Goal: Transaction & Acquisition: Purchase product/service

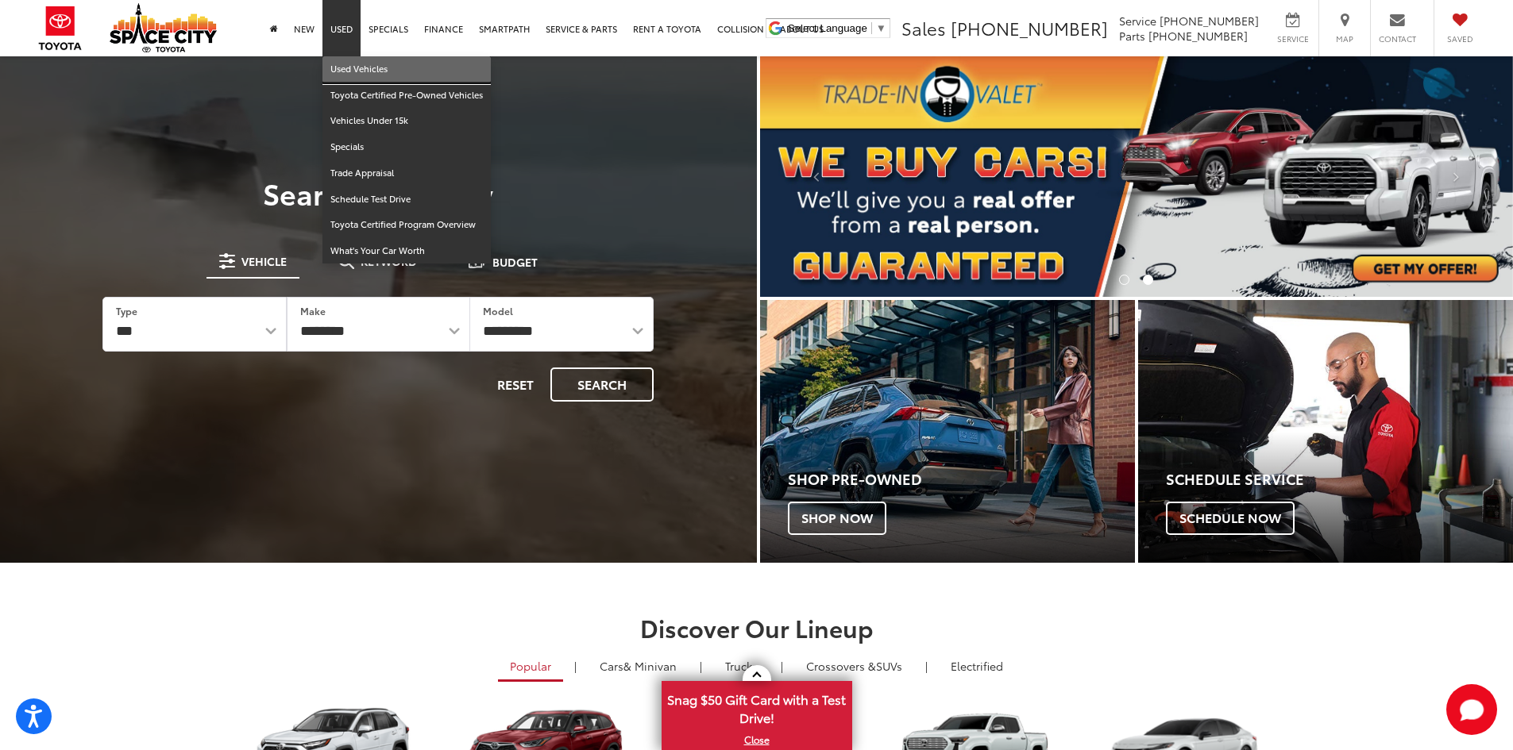
click at [358, 68] on link "Used Vehicles" at bounding box center [406, 69] width 168 height 26
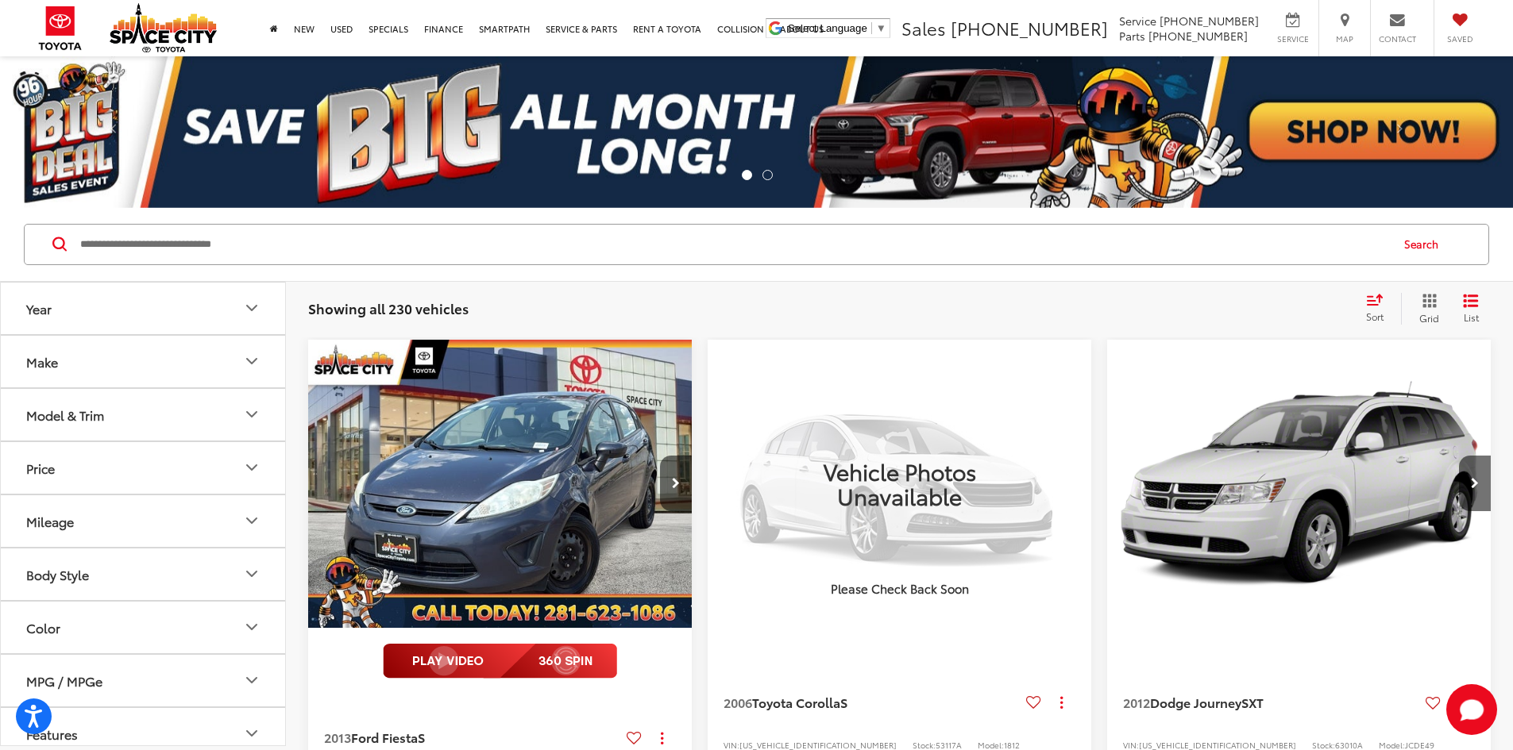
click at [419, 244] on input "Search by Make, Model, or Keyword" at bounding box center [734, 245] width 1310 height 38
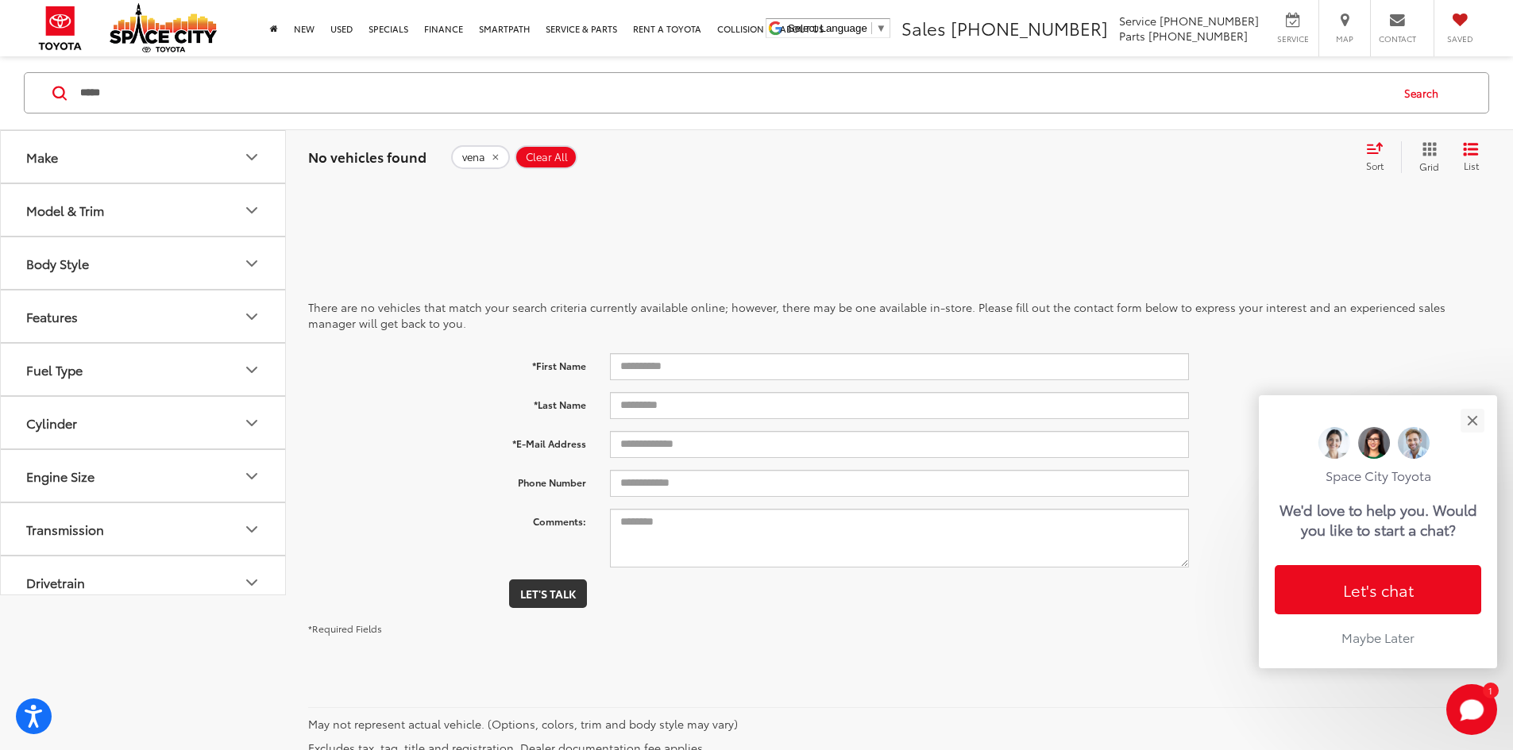
type input "*****"
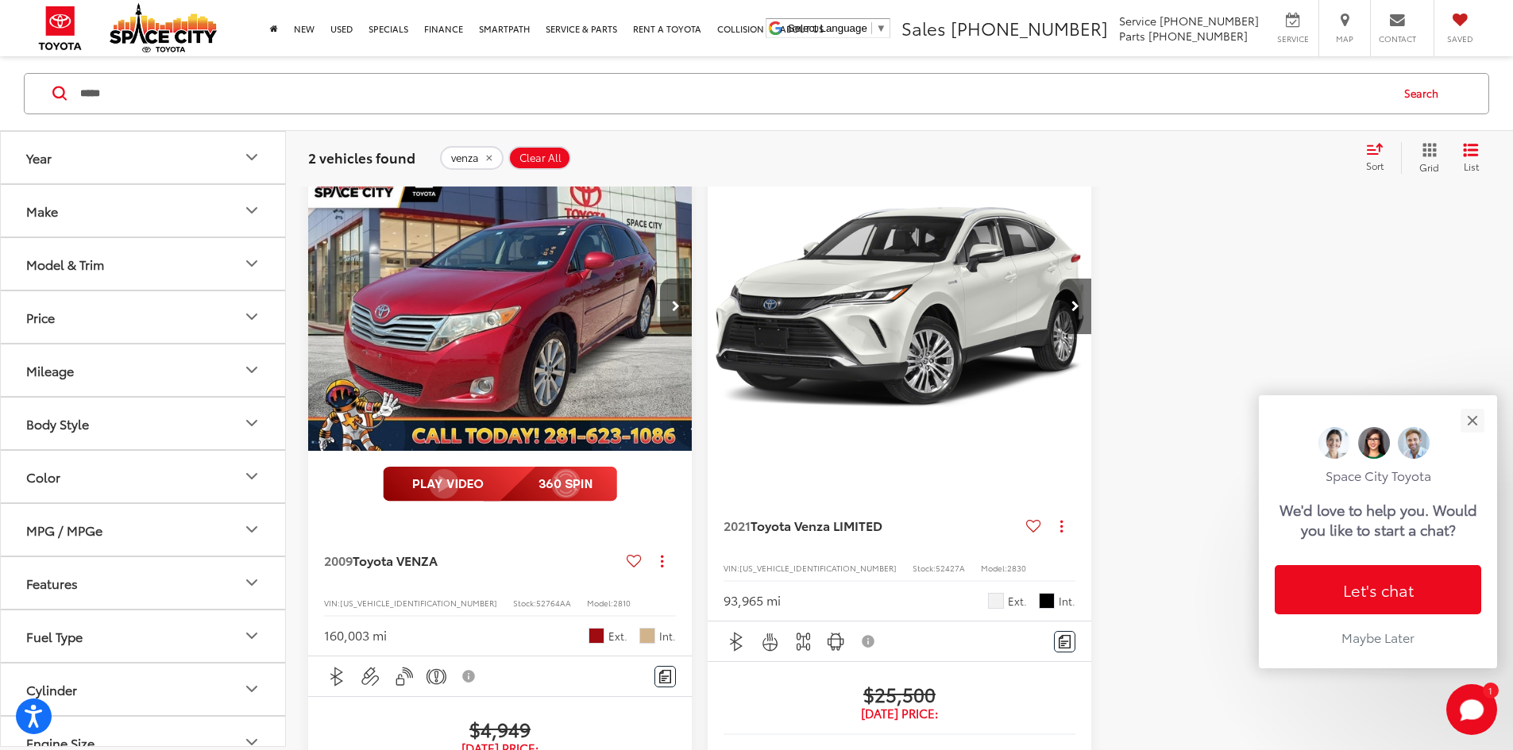
scroll to position [159, 0]
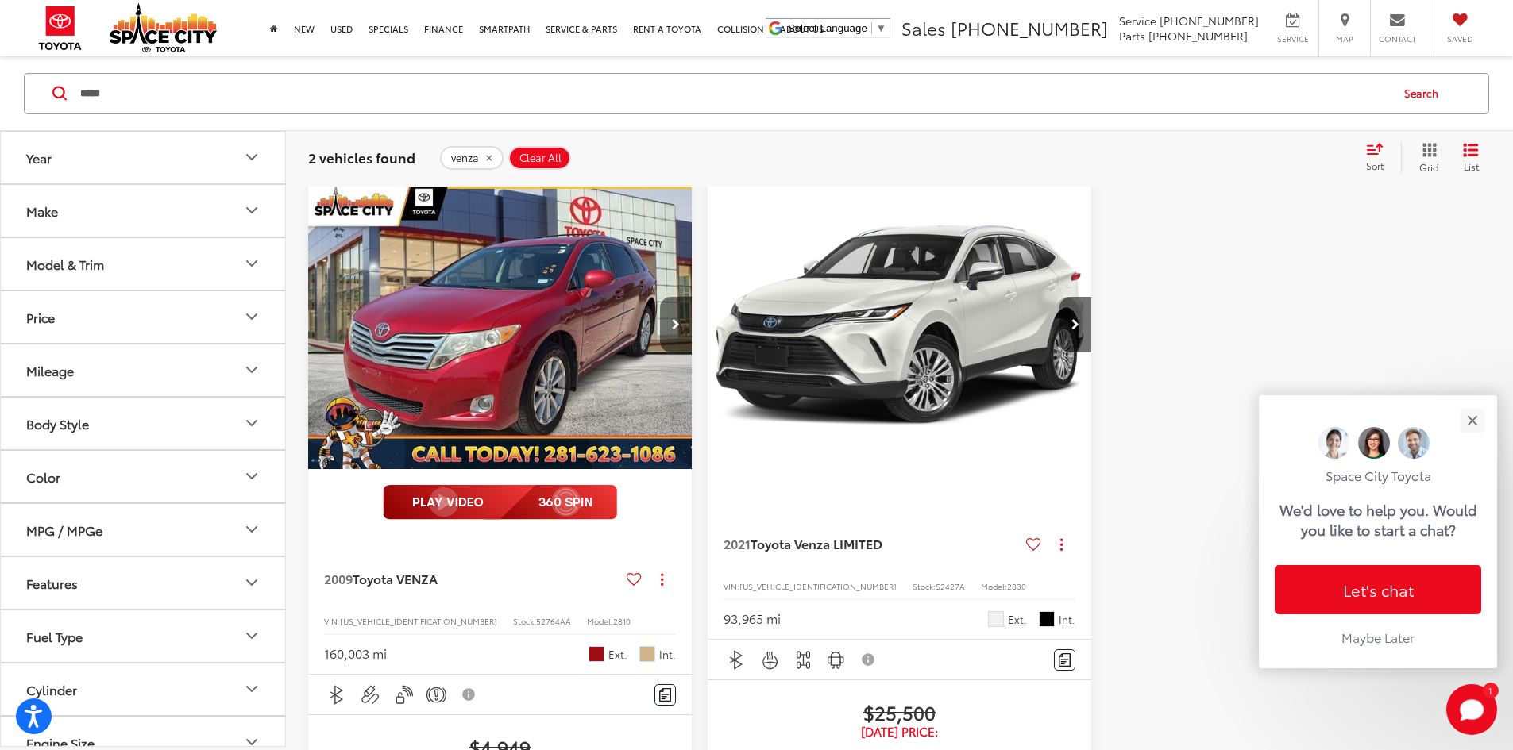
click at [660, 297] on button "Next image" at bounding box center [676, 325] width 32 height 56
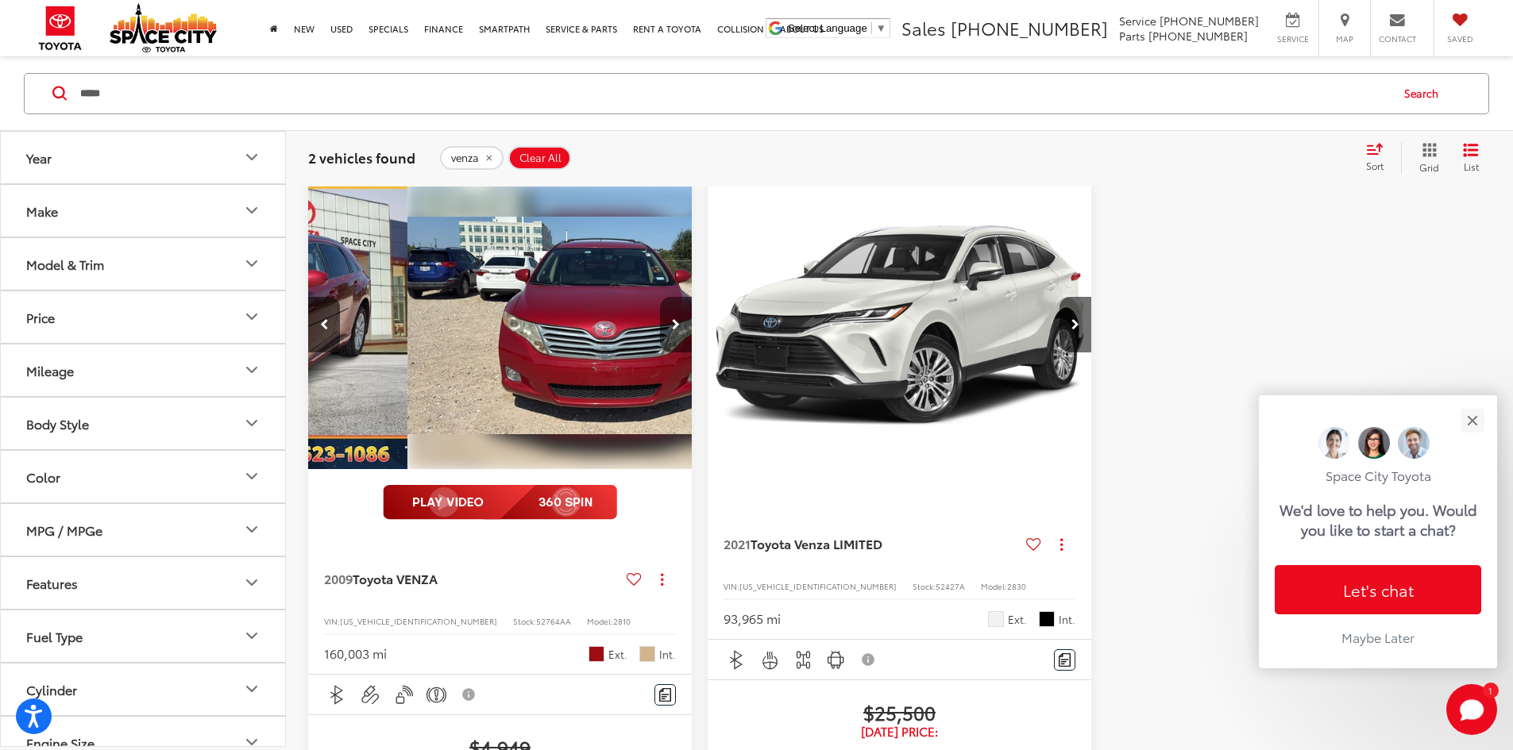
click at [660, 297] on button "Next image" at bounding box center [676, 325] width 32 height 56
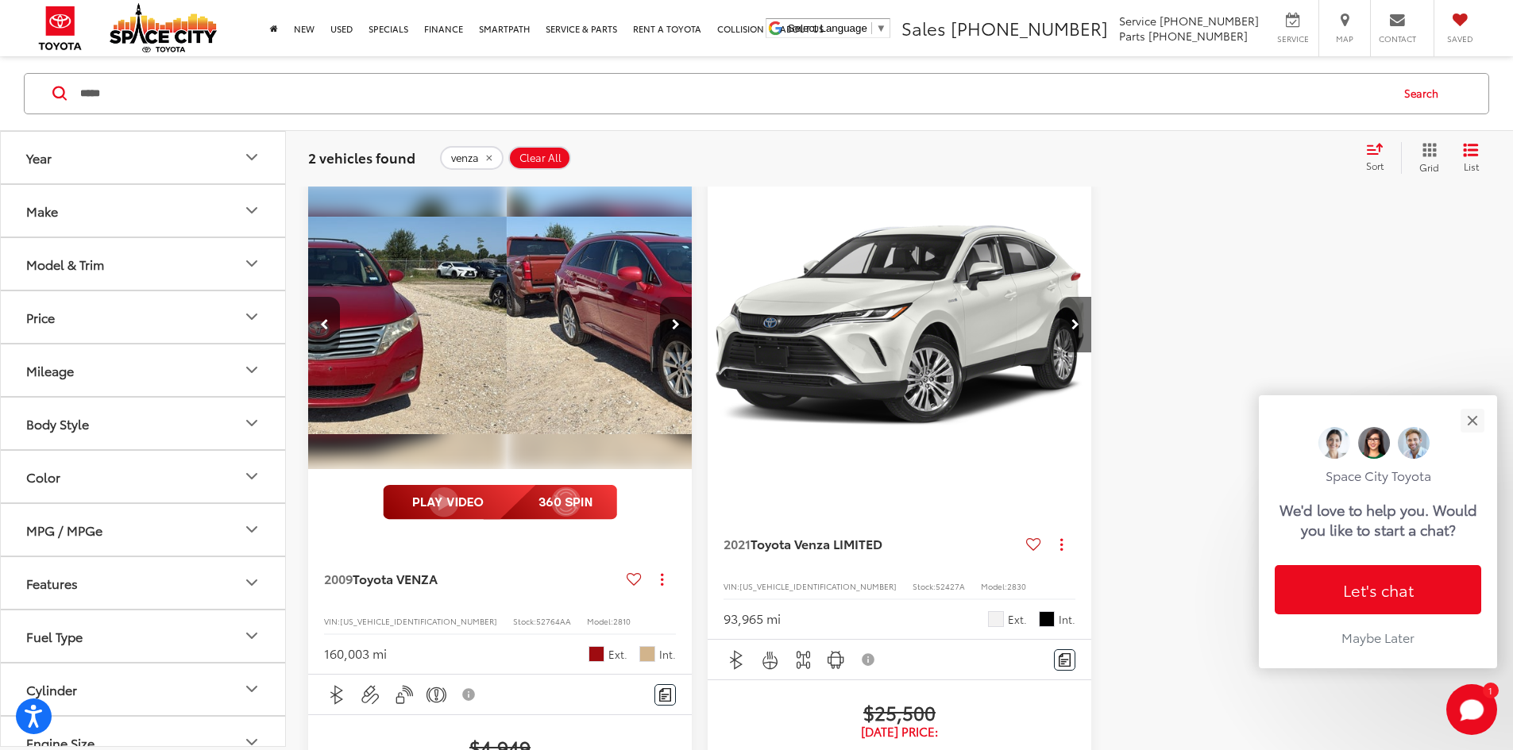
click at [660, 297] on button "Next image" at bounding box center [676, 325] width 32 height 56
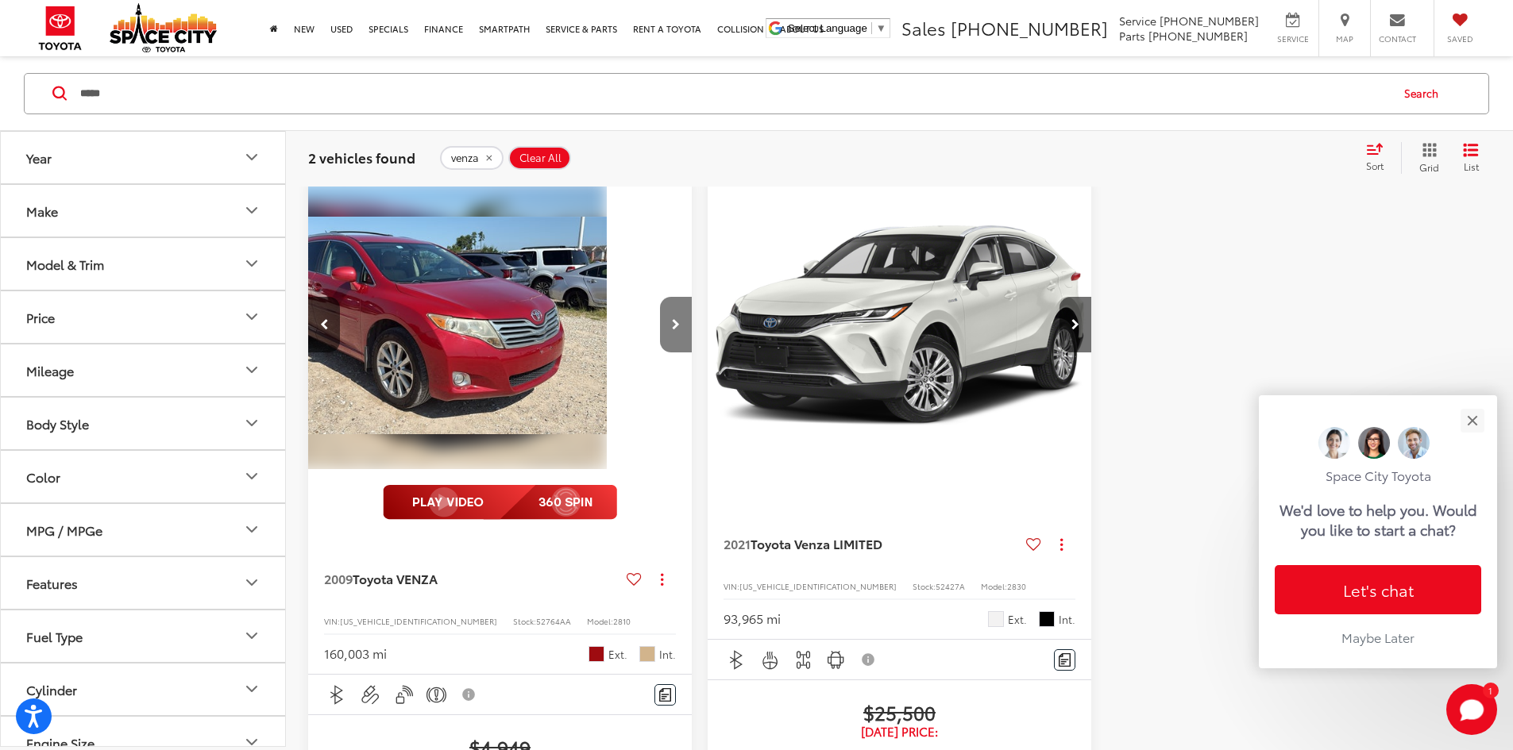
click at [660, 297] on button "Next image" at bounding box center [676, 325] width 32 height 56
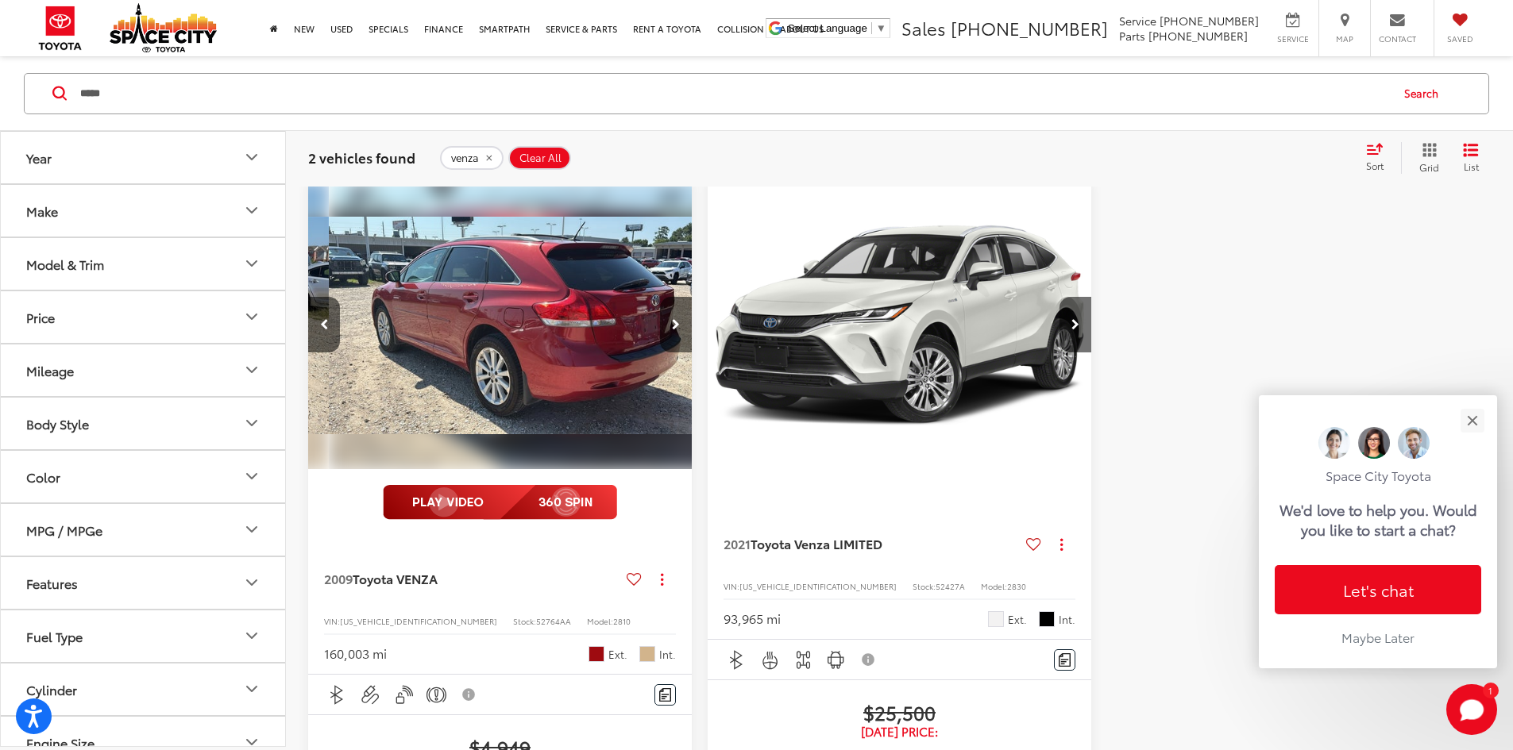
scroll to position [0, 1144]
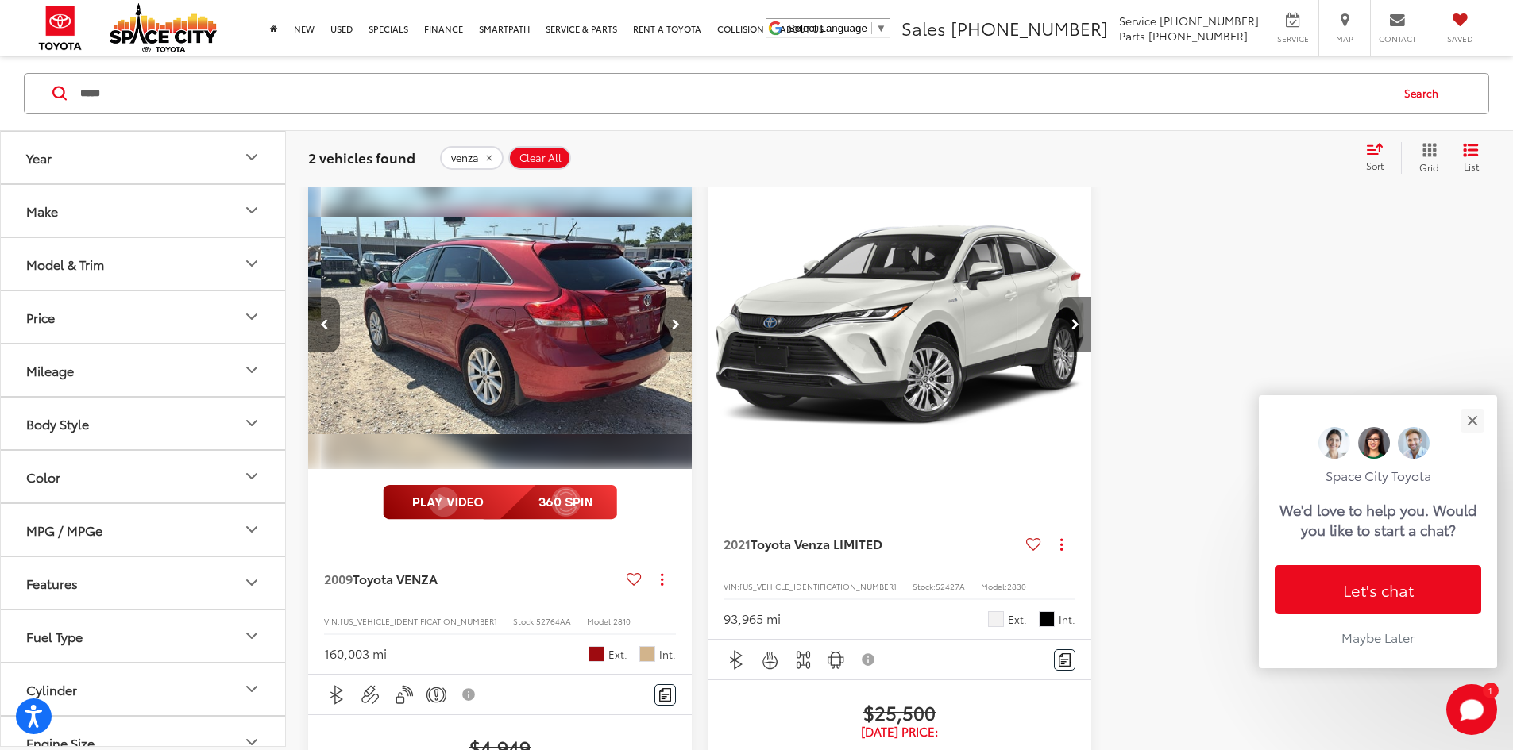
click at [1059, 297] on button "Next image" at bounding box center [1075, 325] width 32 height 56
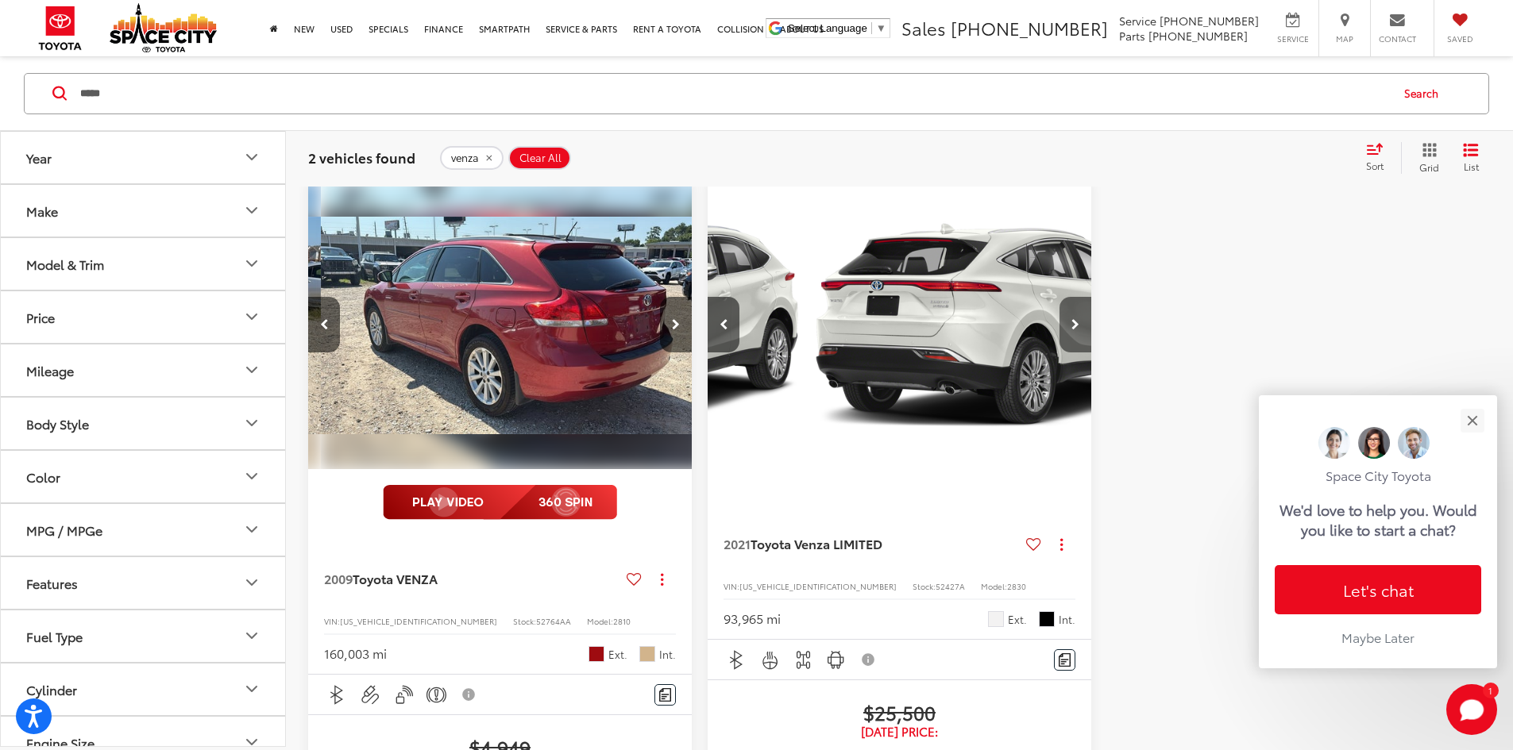
click at [1059, 297] on button "Next image" at bounding box center [1075, 325] width 32 height 56
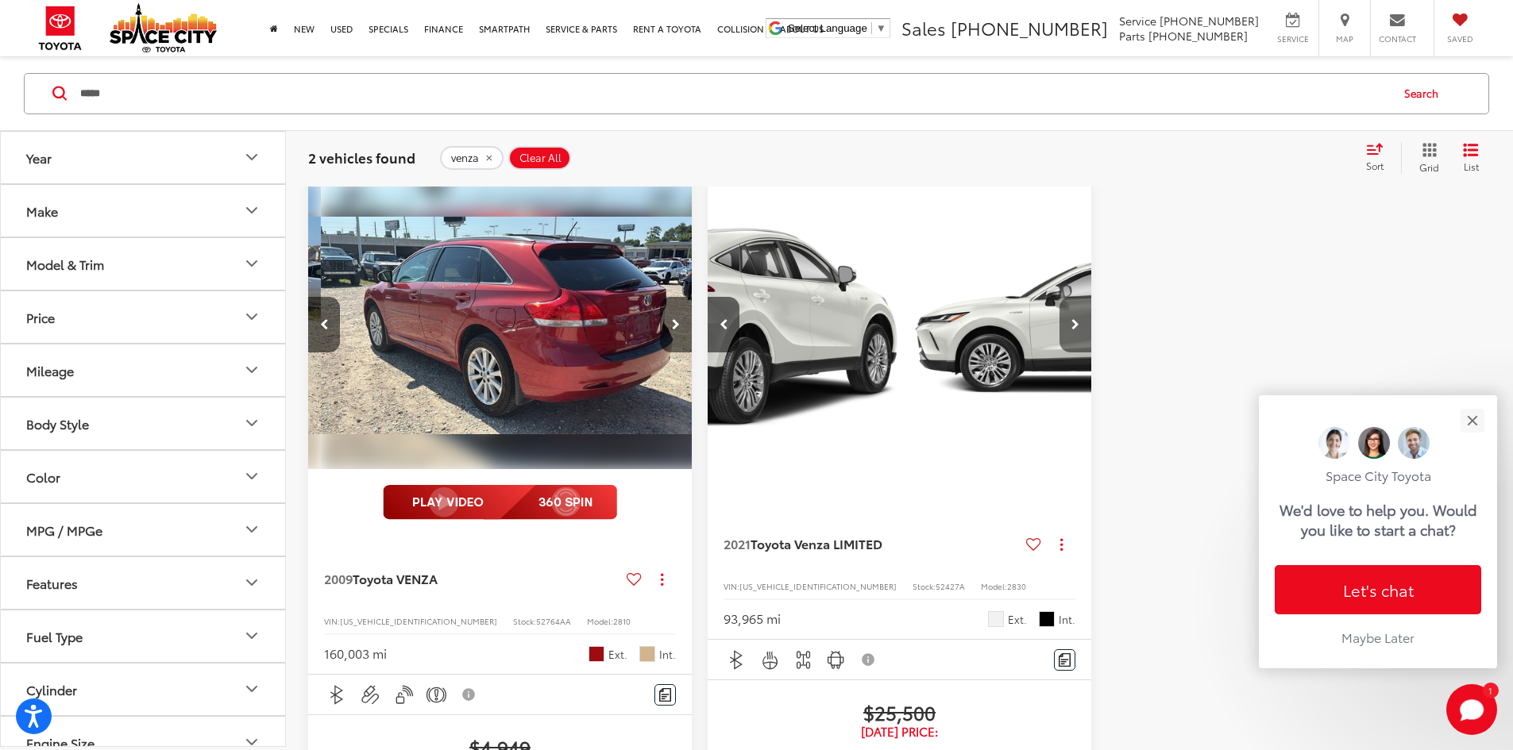
click at [1059, 297] on button "Next image" at bounding box center [1075, 325] width 32 height 56
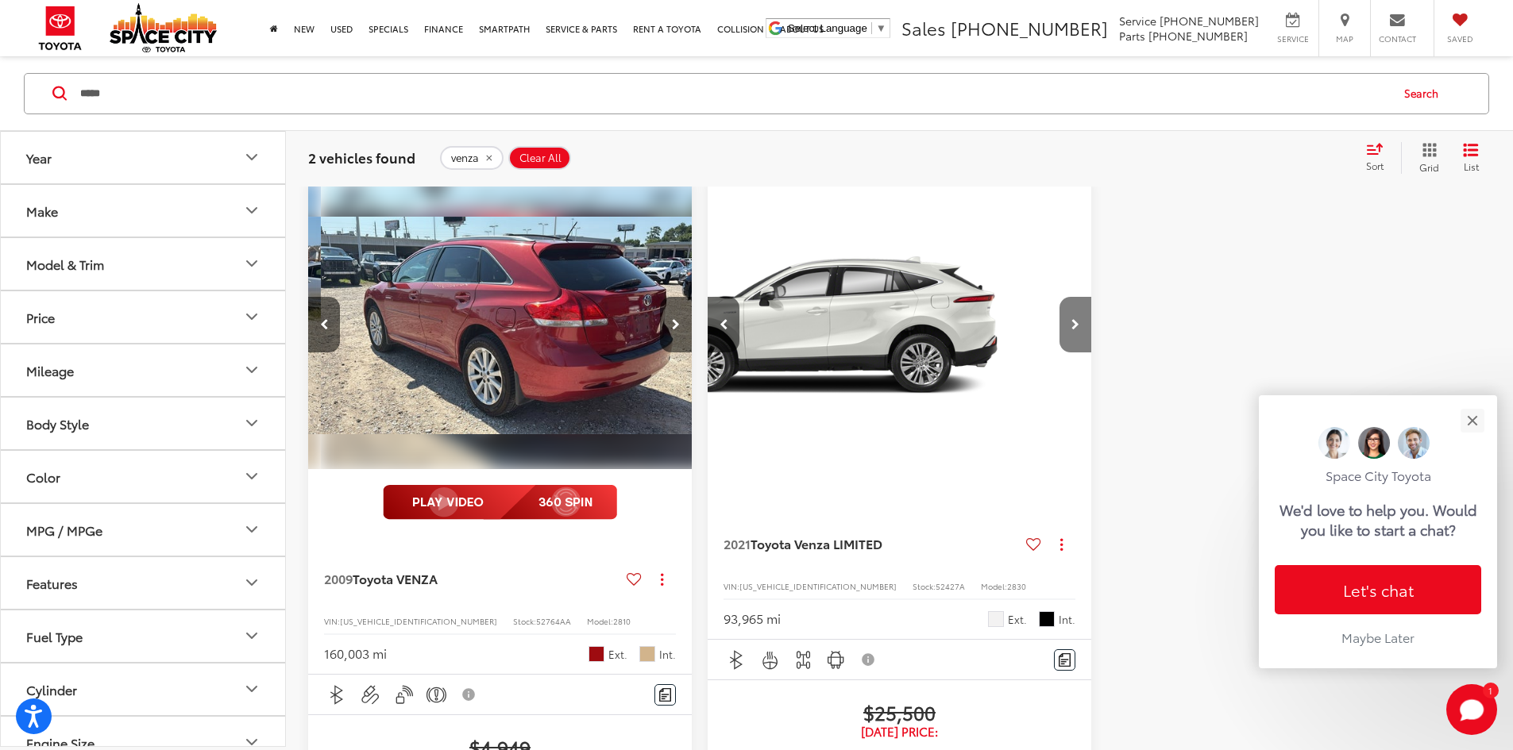
click at [1059, 297] on button "Next image" at bounding box center [1075, 325] width 32 height 56
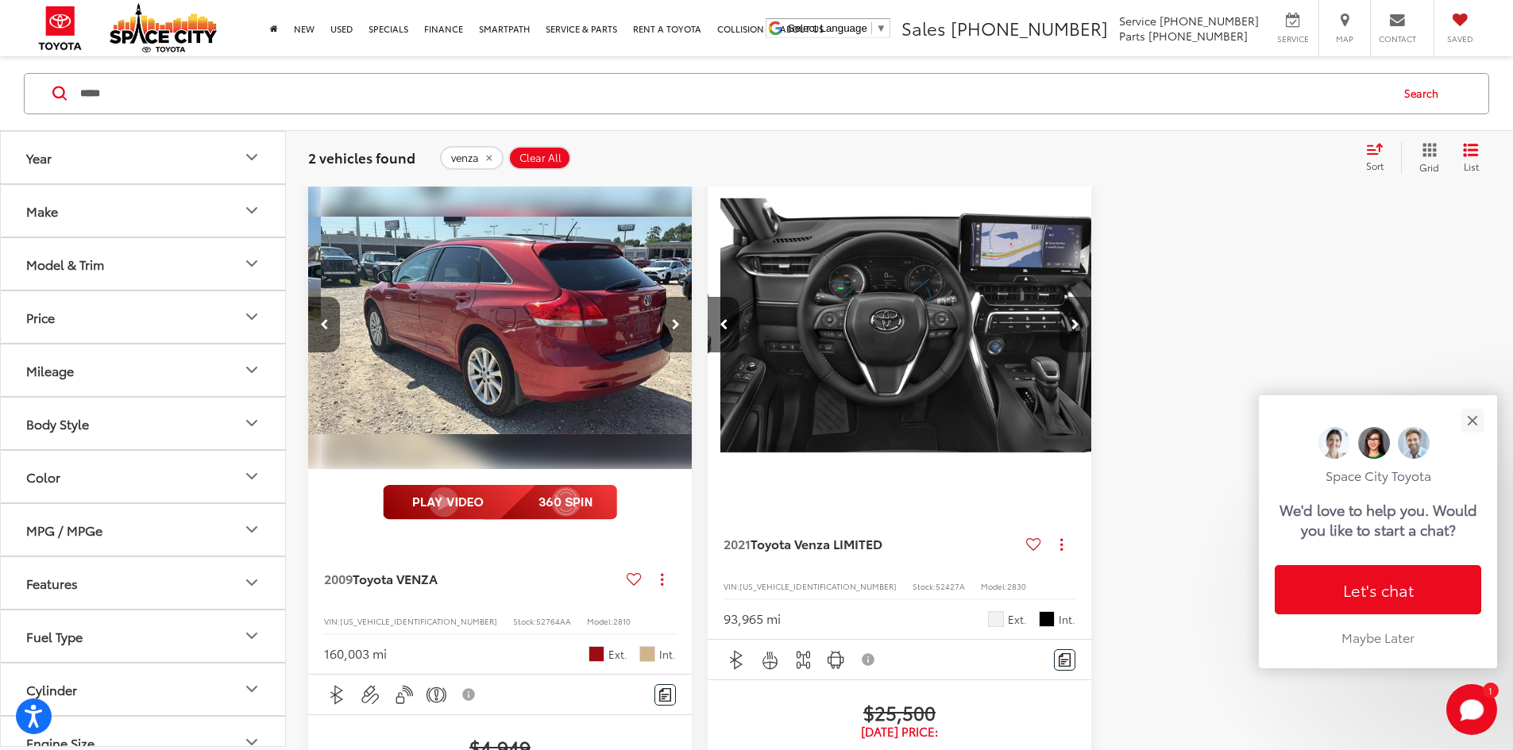
click at [1059, 297] on button "Next image" at bounding box center [1075, 325] width 32 height 56
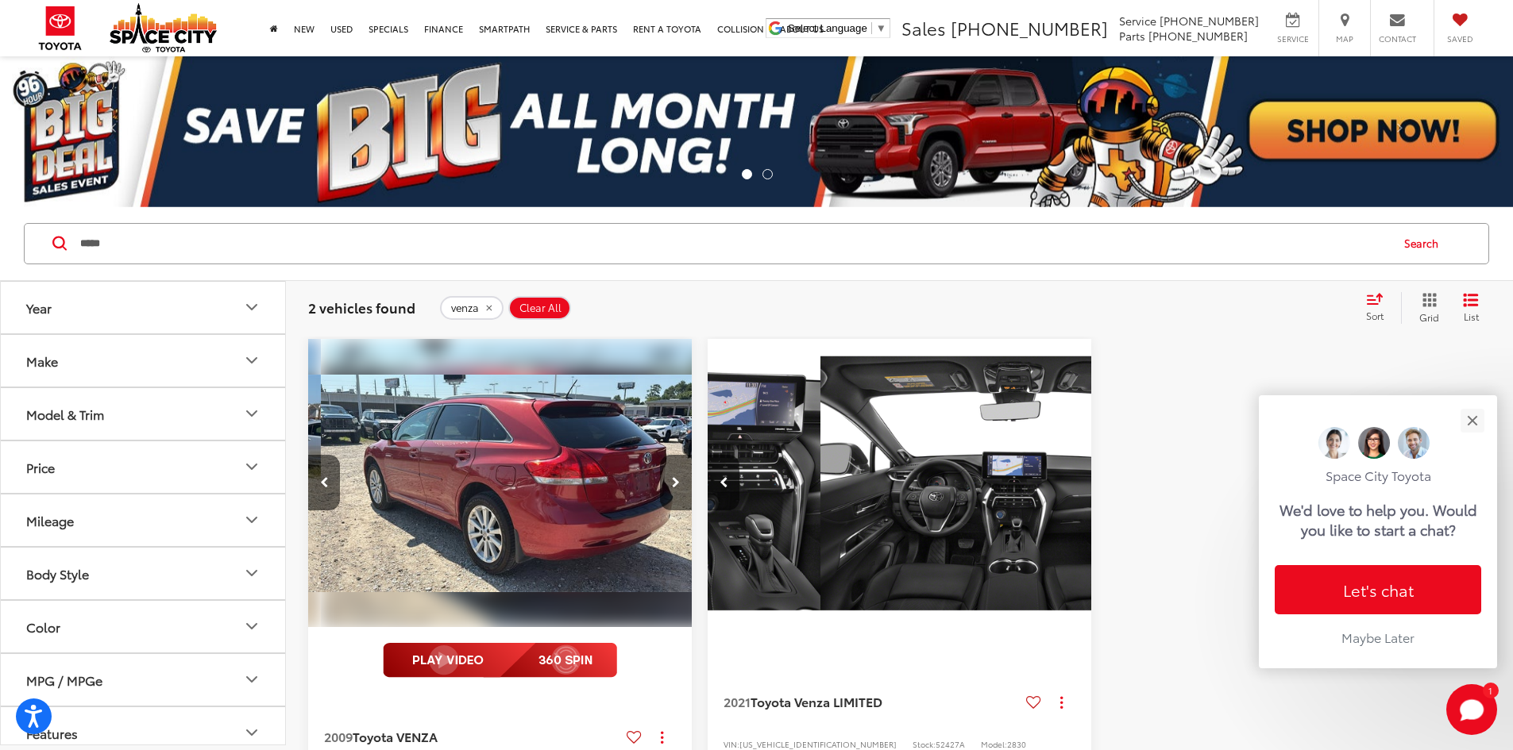
scroll to position [0, 0]
